Goal: Complete application form

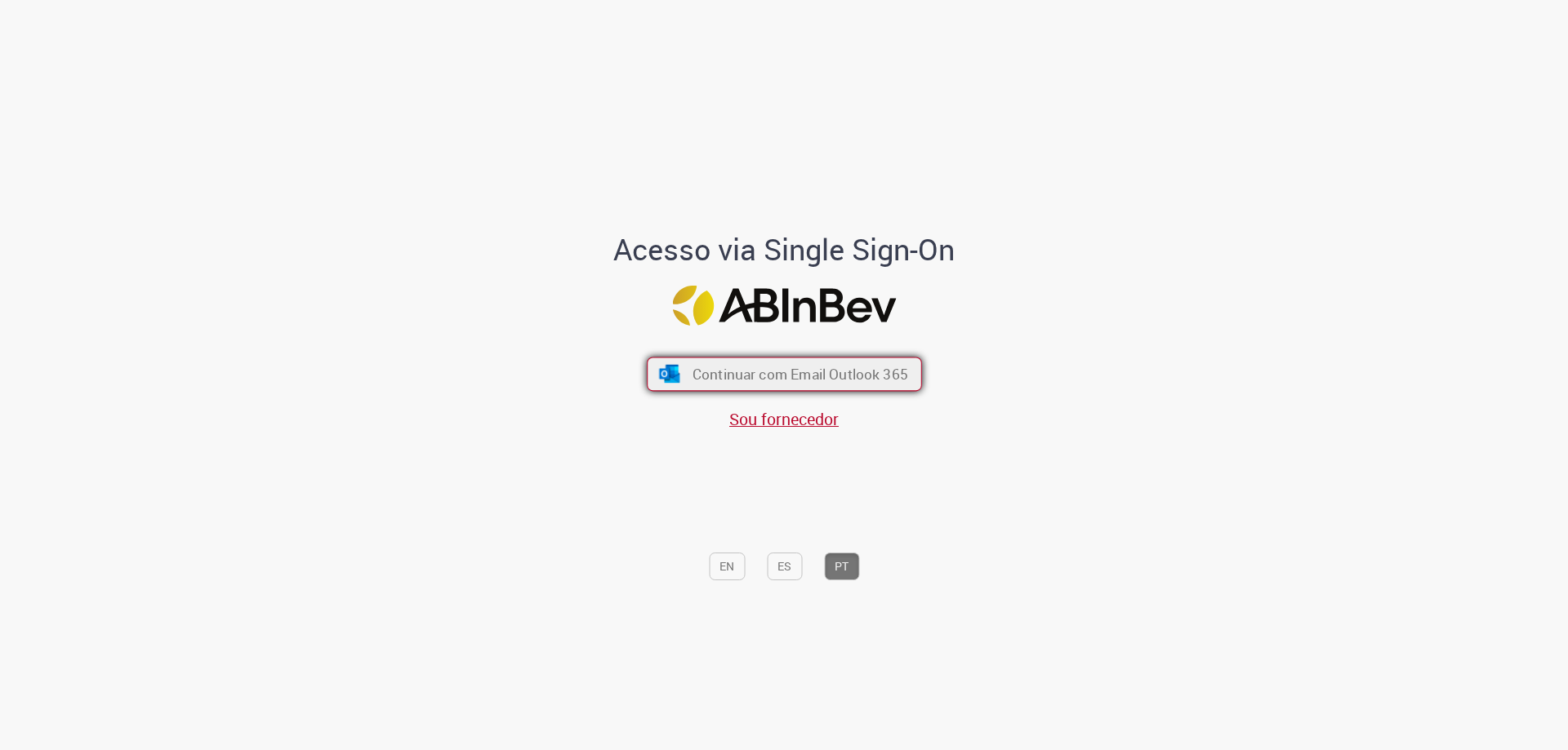
click at [903, 375] on button "Continuar com Email Outlook 365" at bounding box center [785, 375] width 275 height 35
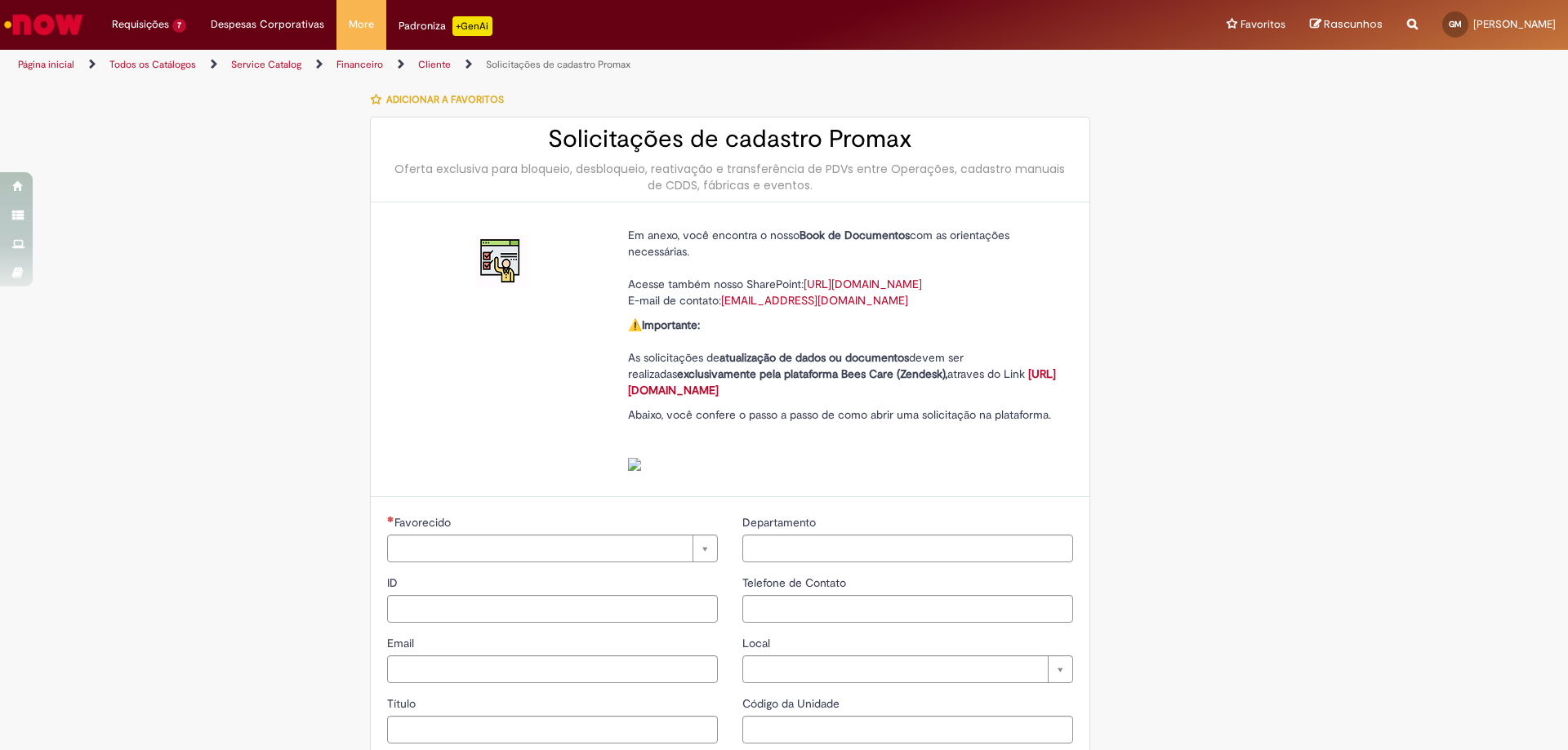
type input "**********"
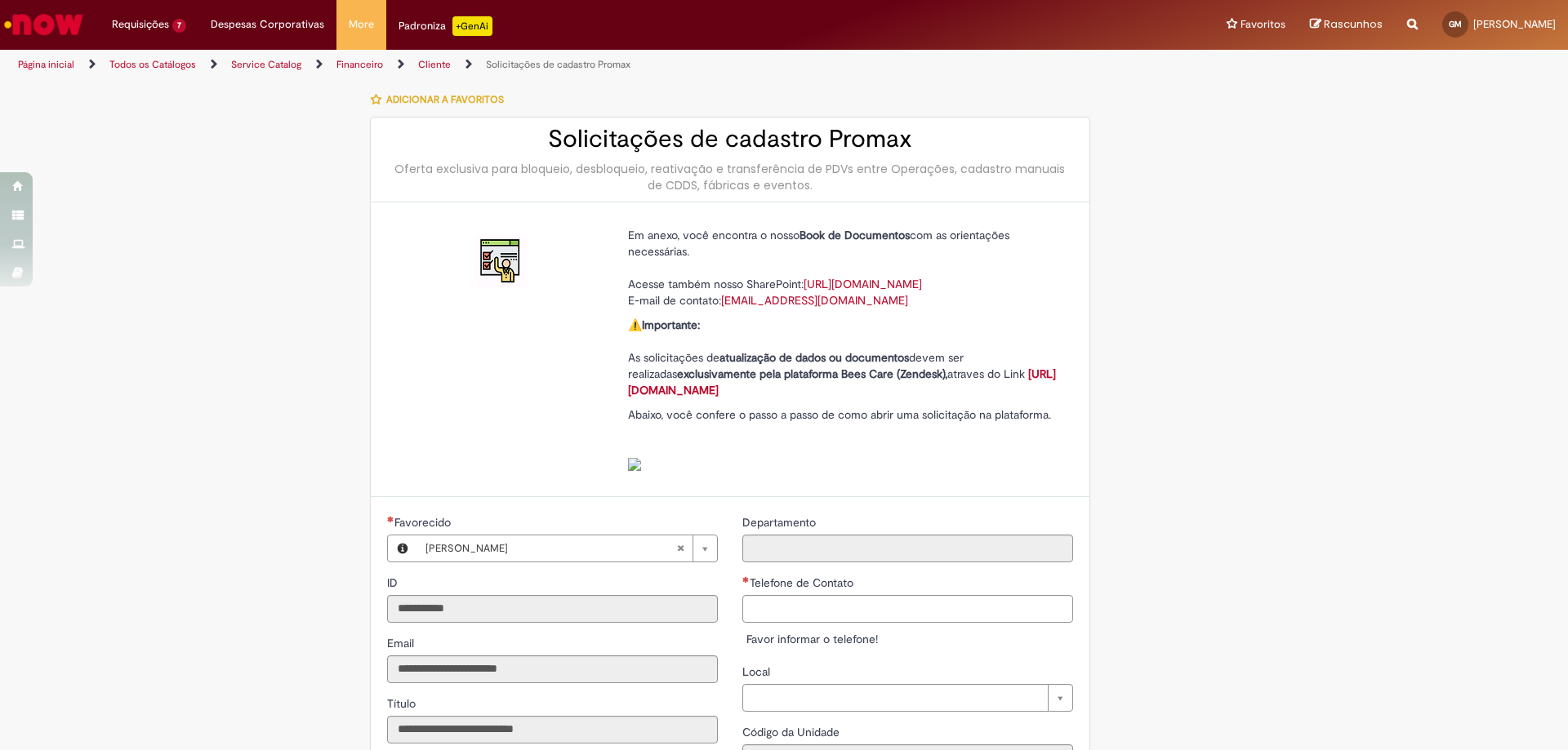
type input "**********"
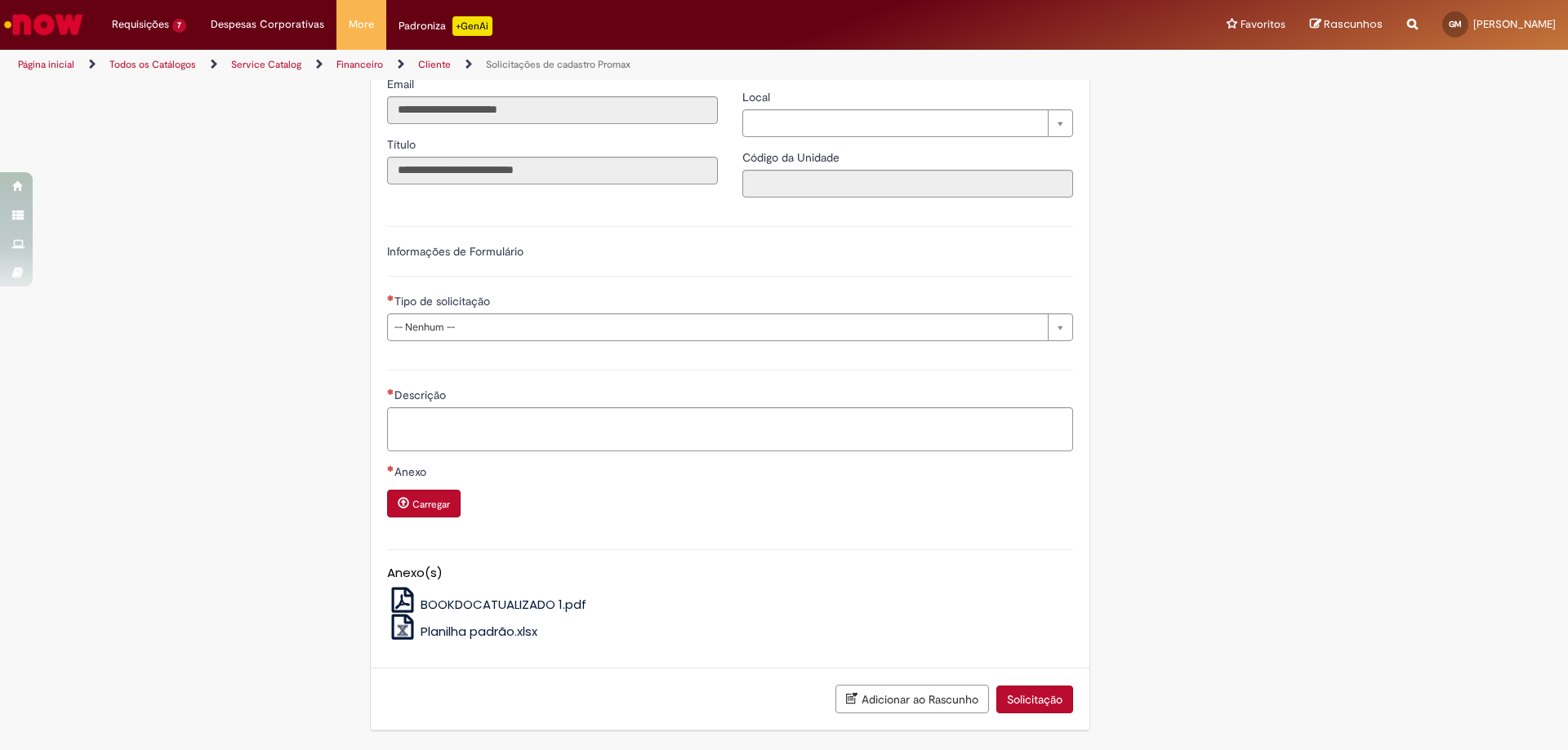
scroll to position [490, 0]
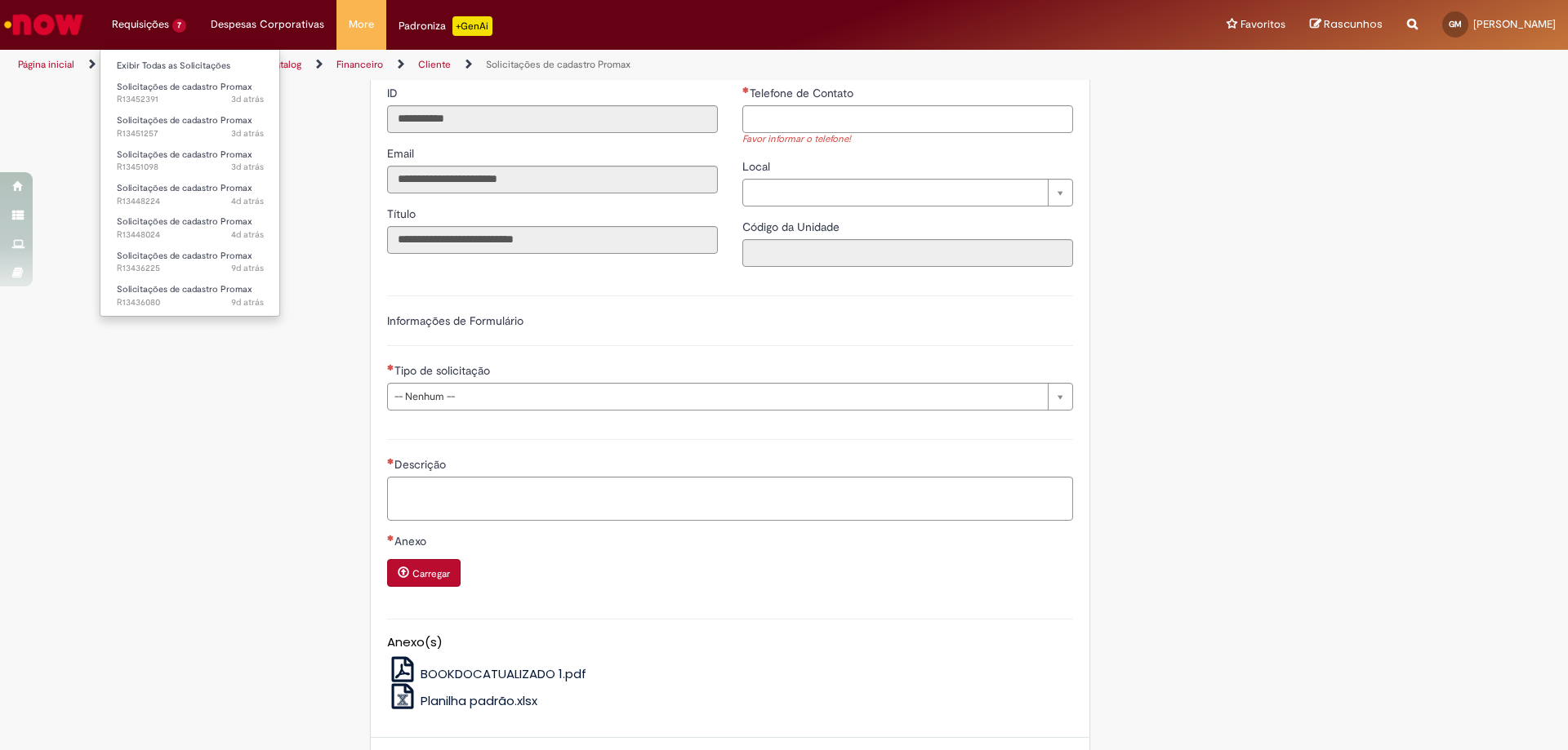
click at [123, 36] on li "Requisições 7 Exibir Todas as Solicitações Solicitações de cadastro Promax 3d a…" at bounding box center [148, 24] width 99 height 49
click at [163, 91] on span "Solicitações de cadastro Promax" at bounding box center [185, 87] width 136 height 12
click at [186, 91] on span "Solicitações de cadastro Promax" at bounding box center [185, 87] width 136 height 12
click at [181, 58] on link "Exibir Todas as Solicitações" at bounding box center [190, 66] width 179 height 18
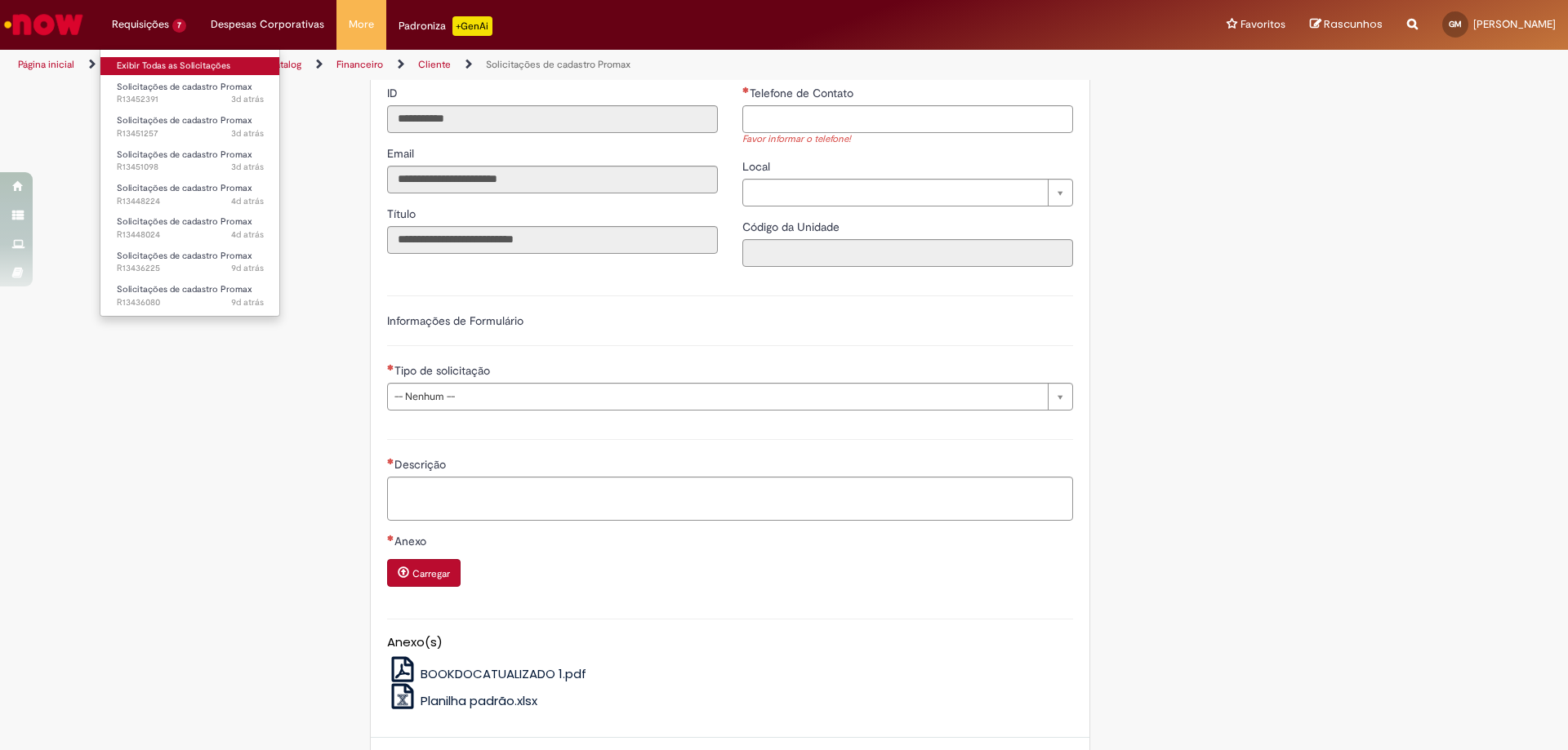
click at [181, 58] on link "Exibir Todas as Solicitações" at bounding box center [190, 66] width 179 height 18
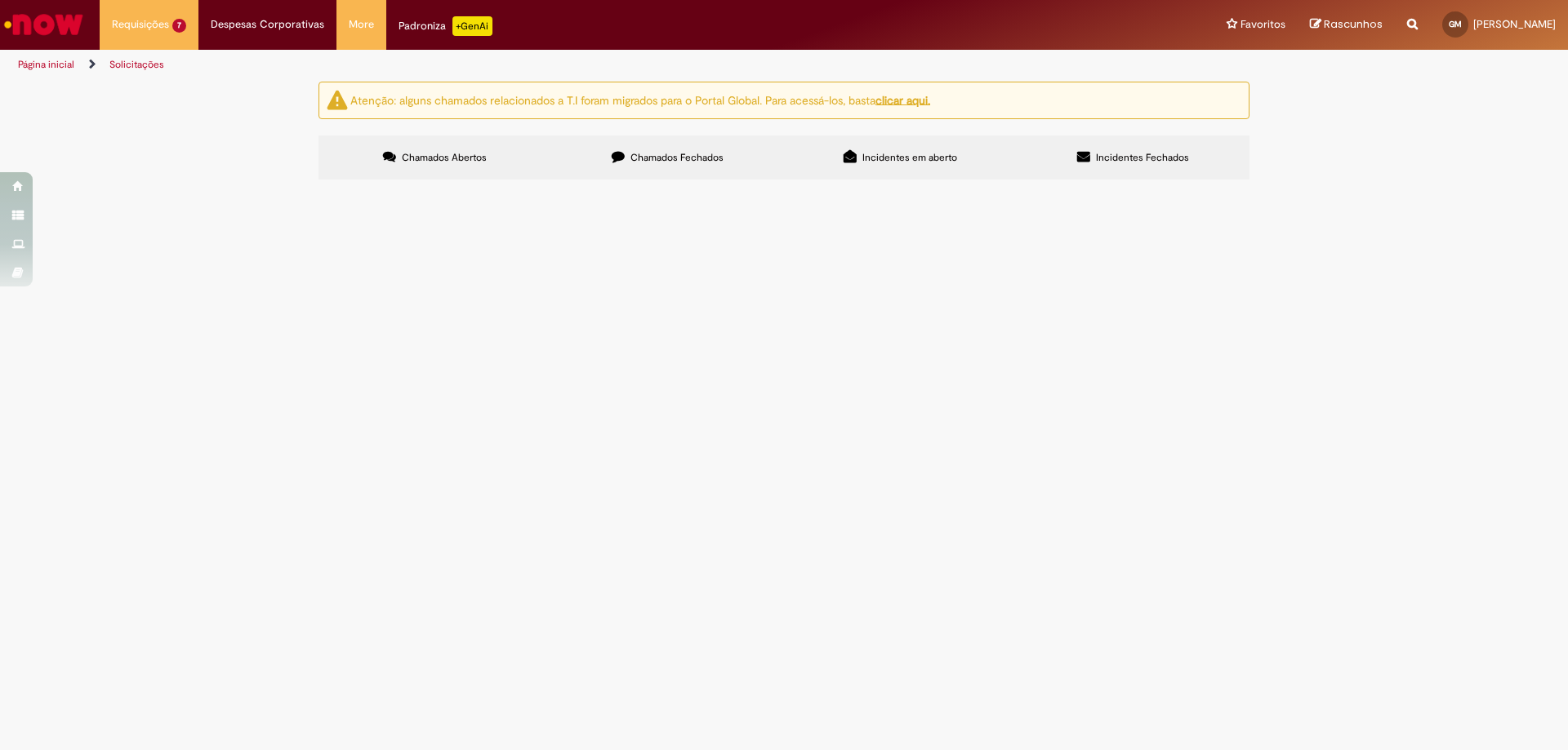
click at [870, 146] on label "Incidentes em aberto" at bounding box center [900, 158] width 233 height 44
click at [1059, 158] on label "Incidentes Fechados" at bounding box center [1133, 158] width 233 height 44
click at [717, 151] on span "Chamados Fechados" at bounding box center [677, 157] width 93 height 13
click at [449, 148] on label "Chamados Abertos" at bounding box center [435, 158] width 233 height 44
